Goal: Task Accomplishment & Management: Manage account settings

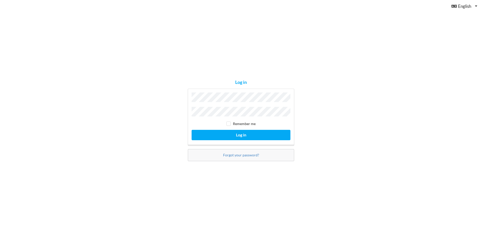
click at [192, 130] on button "Log in" at bounding box center [241, 135] width 99 height 10
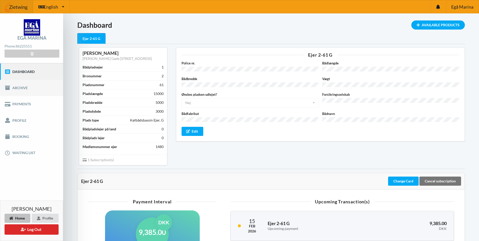
click at [42, 94] on link "Archive" at bounding box center [31, 88] width 63 height 16
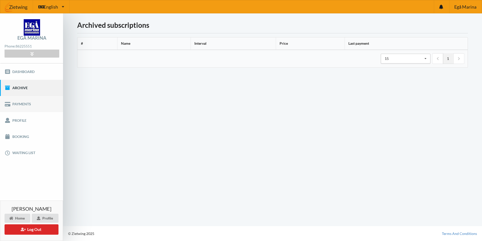
click at [39, 107] on link "Payments" at bounding box center [31, 104] width 63 height 16
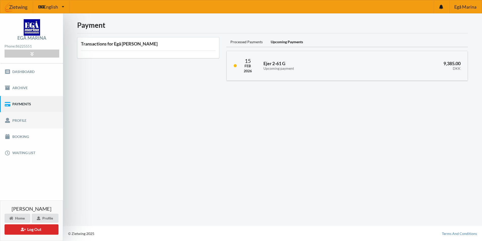
click at [39, 113] on link "Profile" at bounding box center [31, 120] width 63 height 16
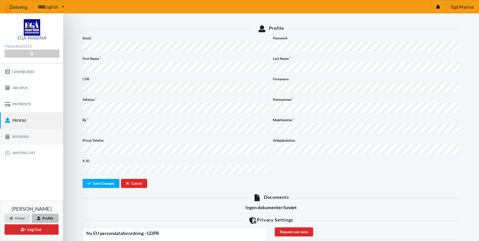
click at [40, 131] on link "Booking" at bounding box center [31, 136] width 63 height 16
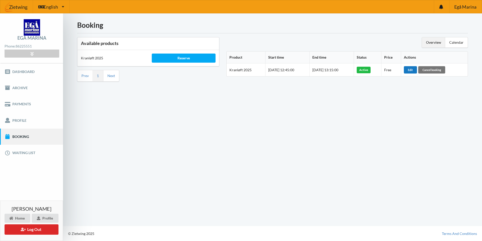
click at [417, 70] on div "Edit" at bounding box center [410, 69] width 13 height 7
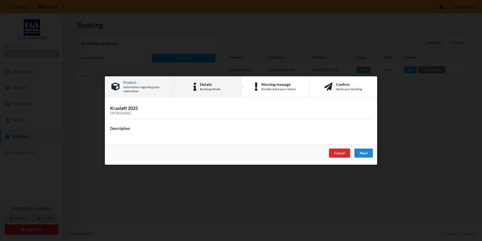
click at [229, 93] on div "Details Booking details" at bounding box center [207, 86] width 68 height 20
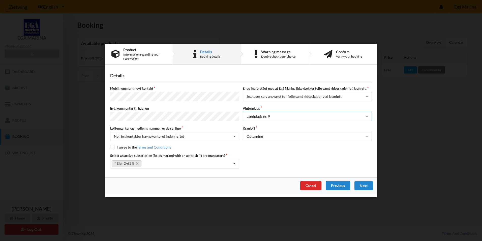
click at [268, 120] on div "Landplads nr. 9 Landplads nr. 1 Landplads nr. 2 Landplads nr.3 Landplads nr. 4 …" at bounding box center [307, 117] width 129 height 10
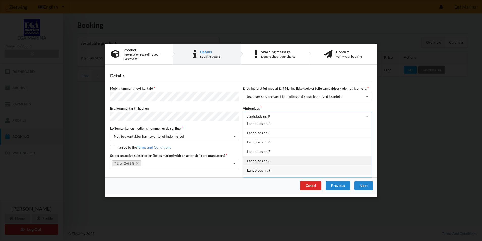
scroll to position [31, 0]
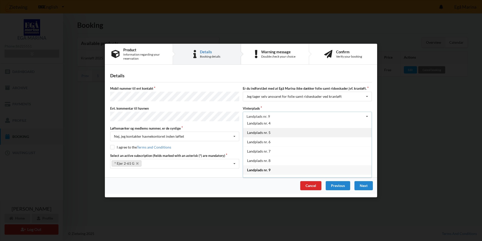
click at [283, 134] on div "Landplads nr. 5" at bounding box center [307, 132] width 129 height 9
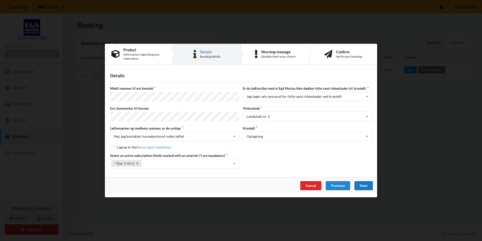
click at [360, 188] on div "Next" at bounding box center [364, 185] width 18 height 9
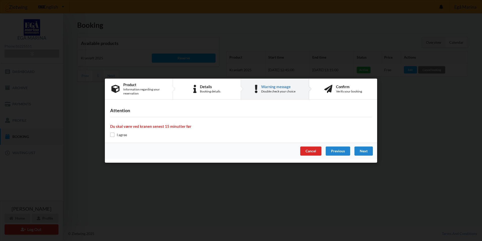
click at [119, 133] on label "I agree" at bounding box center [118, 134] width 17 height 4
click at [114, 135] on input "checkbox" at bounding box center [112, 134] width 4 height 4
checkbox input "true"
drag, startPoint x: 373, startPoint y: 154, endPoint x: 370, endPoint y: 153, distance: 3.2
click at [370, 153] on div "Next" at bounding box center [364, 150] width 18 height 9
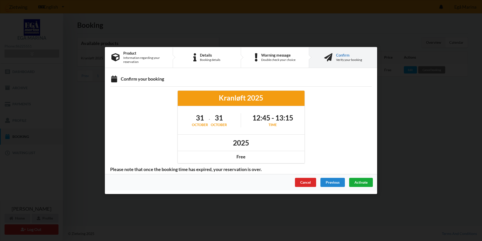
click at [363, 183] on span "Activate" at bounding box center [361, 182] width 13 height 4
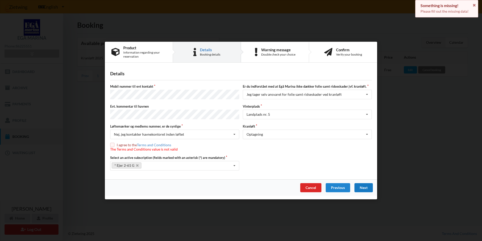
click at [113, 143] on input "checkbox" at bounding box center [112, 145] width 4 height 4
checkbox input "true"
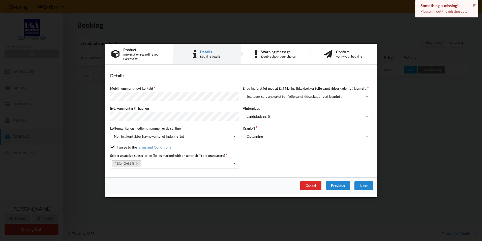
click at [365, 182] on div "Next" at bounding box center [364, 185] width 18 height 9
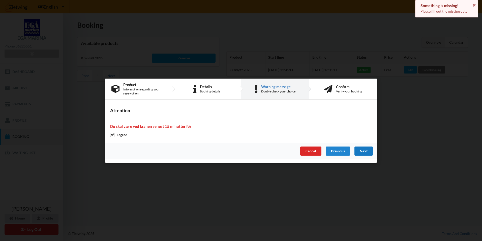
click at [355, 149] on div "Next" at bounding box center [364, 150] width 18 height 9
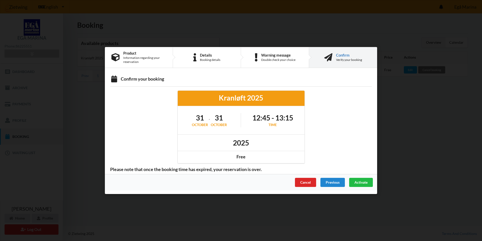
click at [365, 177] on div "Cancel Previous Activate" at bounding box center [241, 182] width 272 height 16
click at [366, 182] on span "Activate" at bounding box center [361, 182] width 13 height 4
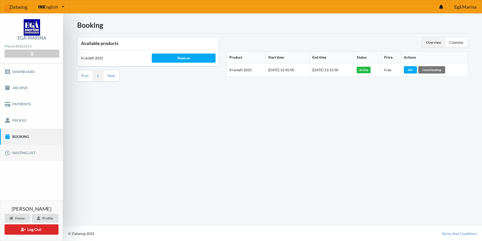
click at [27, 147] on link "Waiting list" at bounding box center [31, 153] width 63 height 16
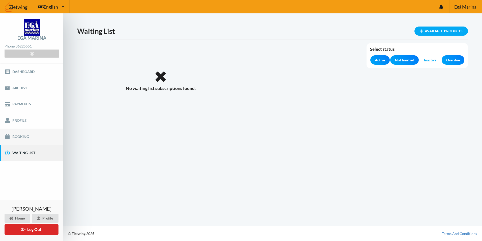
click at [33, 135] on link "Booking" at bounding box center [31, 136] width 63 height 16
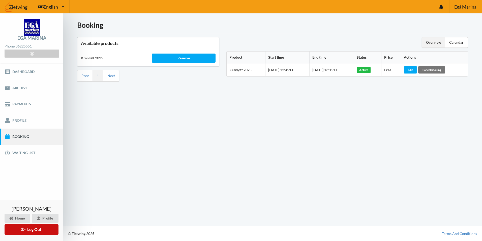
click at [40, 228] on button "Log Out" at bounding box center [32, 229] width 54 height 10
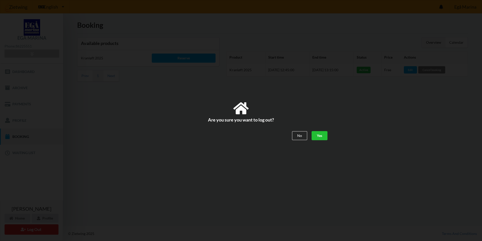
click at [321, 136] on div "Yes" at bounding box center [320, 135] width 16 height 9
